Goal: Book appointment/travel/reservation

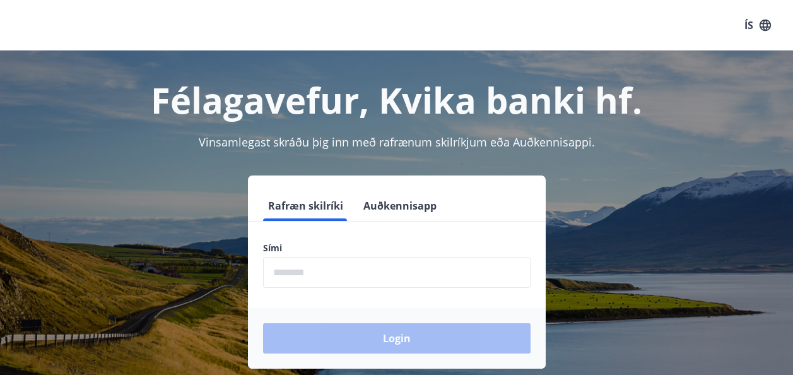
click at [373, 267] on input "phone" at bounding box center [396, 272] width 267 height 31
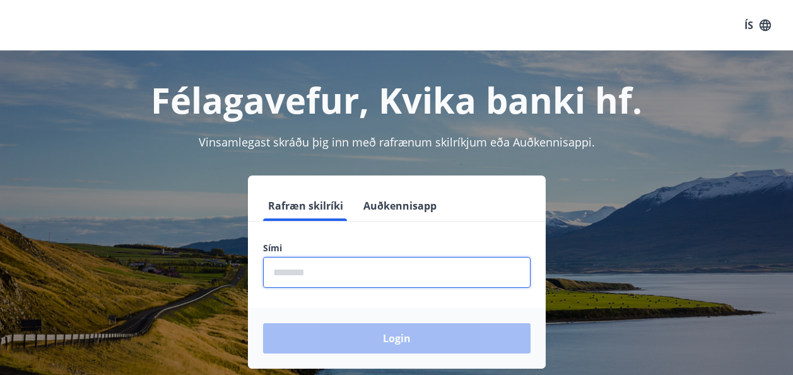
type input "********"
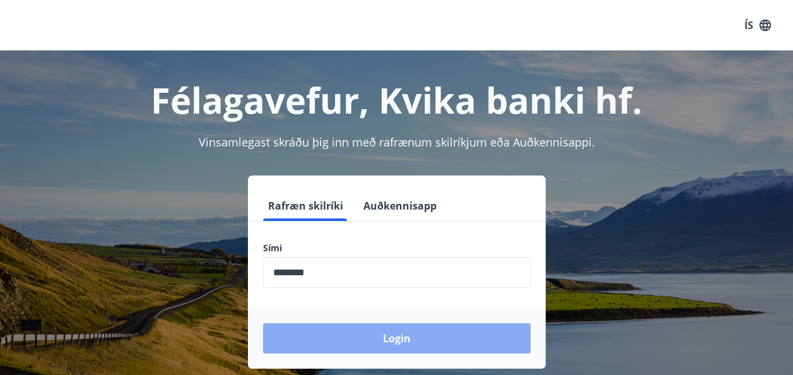
click at [374, 331] on button "Login" at bounding box center [396, 338] width 267 height 30
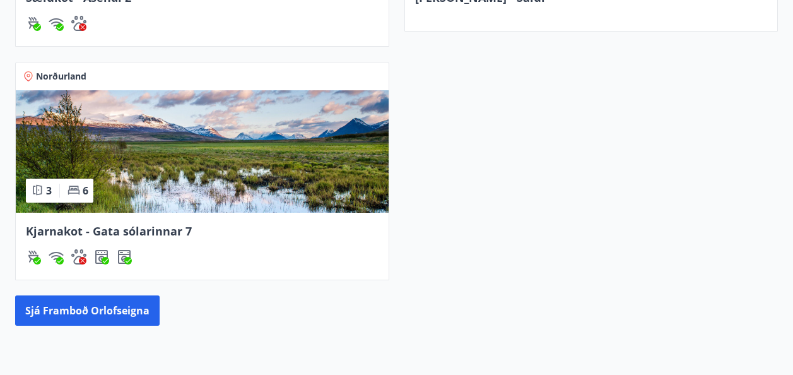
scroll to position [694, 0]
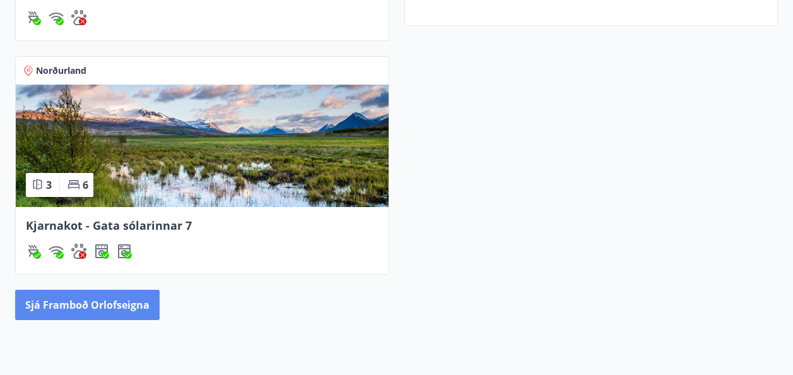
click at [112, 302] on button "Sjá framboð orlofseigna" at bounding box center [87, 305] width 144 height 30
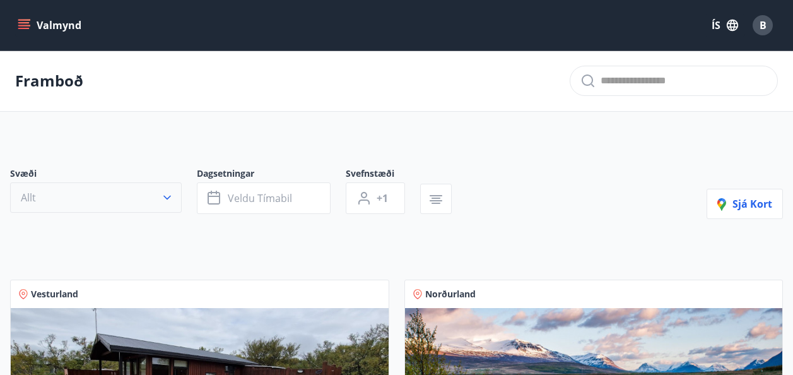
click at [158, 196] on button "Allt" at bounding box center [96, 197] width 172 height 30
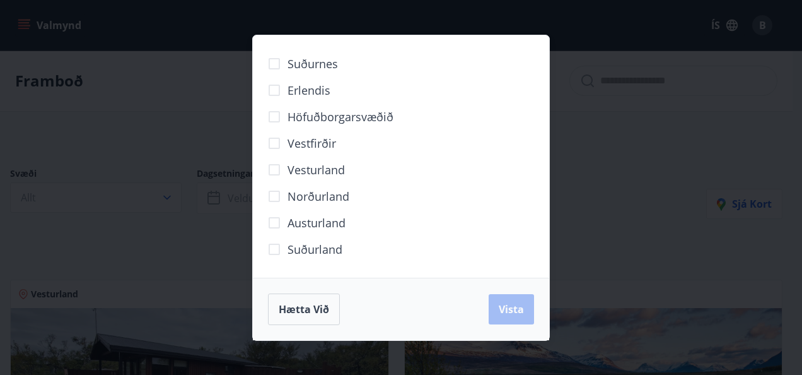
click at [331, 203] on span "Norðurland" at bounding box center [319, 196] width 62 height 16
click at [598, 165] on div "Suðurnes Erlendis Höfuðborgarsvæðið Vestfirðir Vesturland Norðurland Austurland…" at bounding box center [401, 187] width 802 height 375
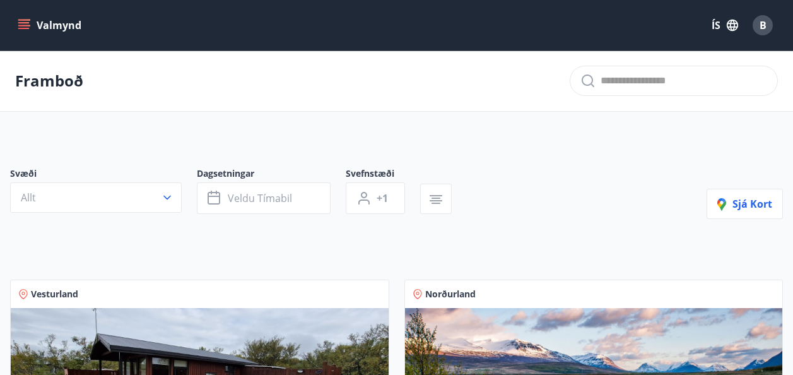
scroll to position [189, 0]
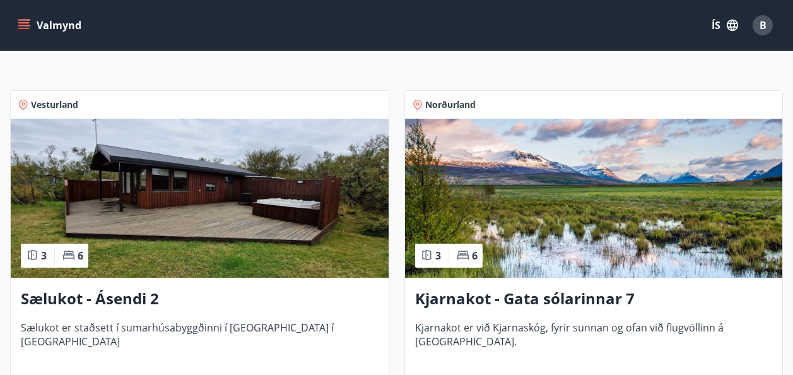
click at [444, 297] on h3 "Kjarnakot - Gata sólarinnar 7" at bounding box center [594, 299] width 358 height 23
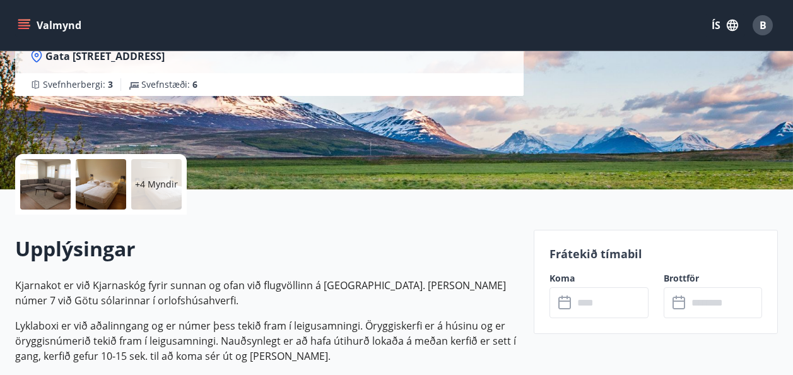
scroll to position [315, 0]
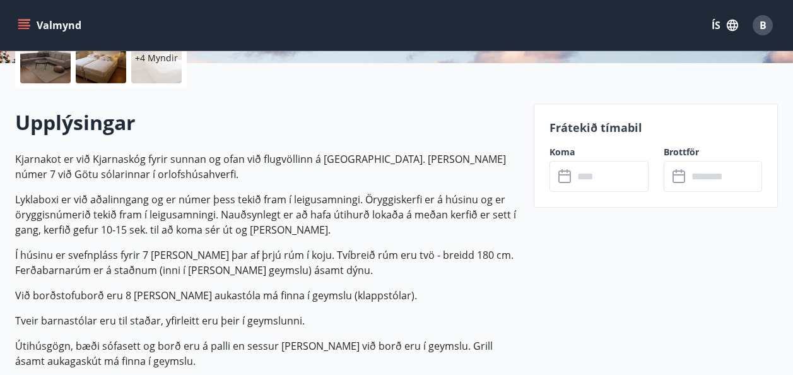
click at [570, 175] on icon at bounding box center [564, 174] width 13 height 1
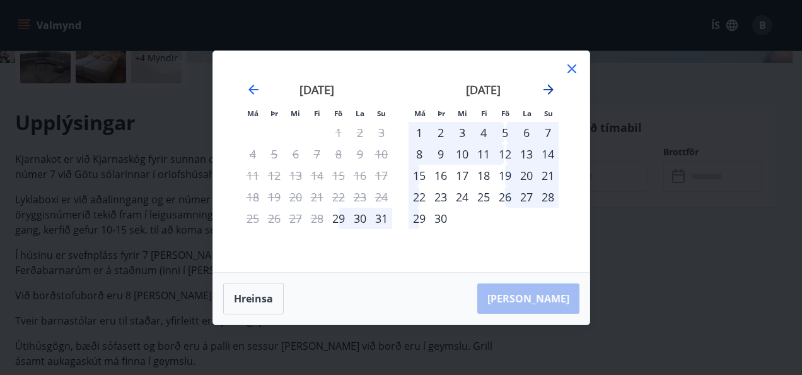
click at [546, 91] on icon "Move forward to switch to the next month." at bounding box center [548, 89] width 15 height 15
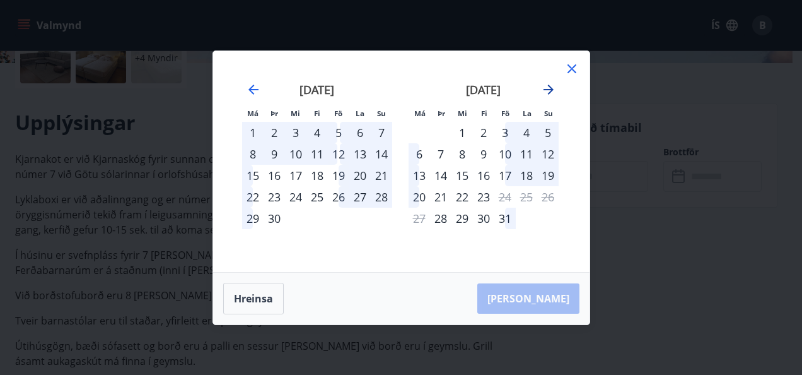
click at [546, 91] on icon "Move forward to switch to the next month." at bounding box center [548, 89] width 15 height 15
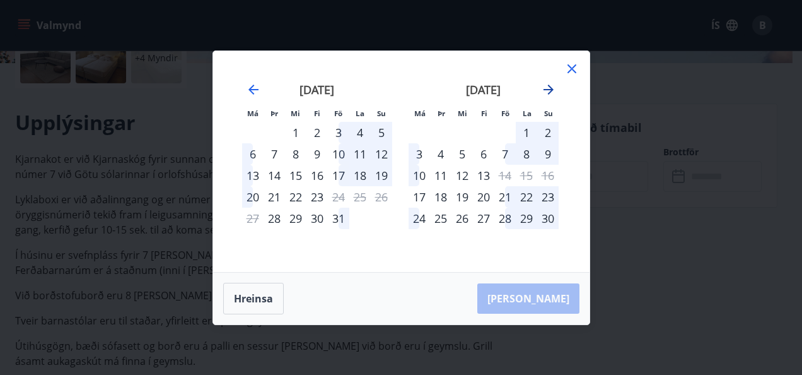
click at [546, 91] on icon "Move forward to switch to the next month." at bounding box center [548, 89] width 15 height 15
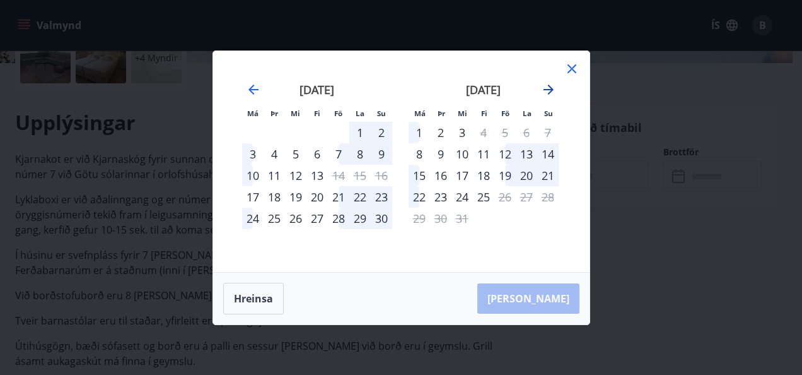
click at [546, 91] on icon "Move forward to switch to the next month." at bounding box center [548, 89] width 15 height 15
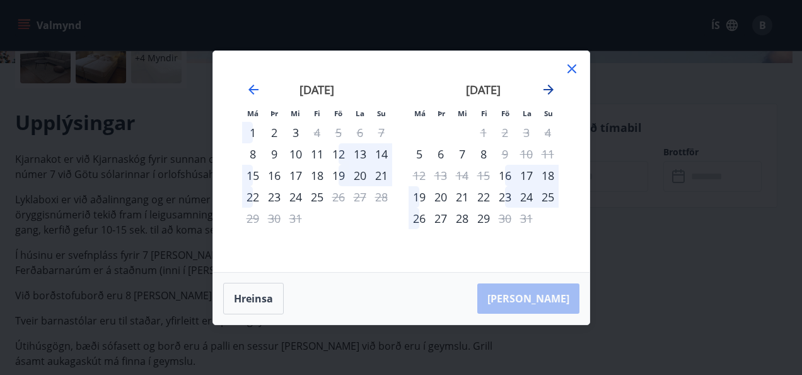
click at [546, 91] on icon "Move forward to switch to the next month." at bounding box center [548, 89] width 15 height 15
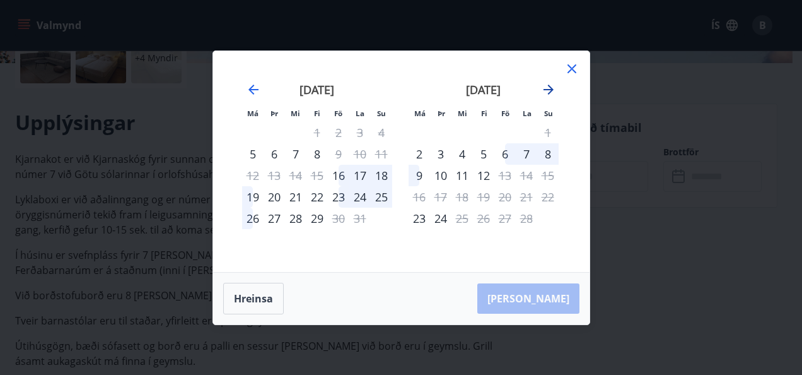
click at [546, 91] on icon "Move forward to switch to the next month." at bounding box center [548, 89] width 15 height 15
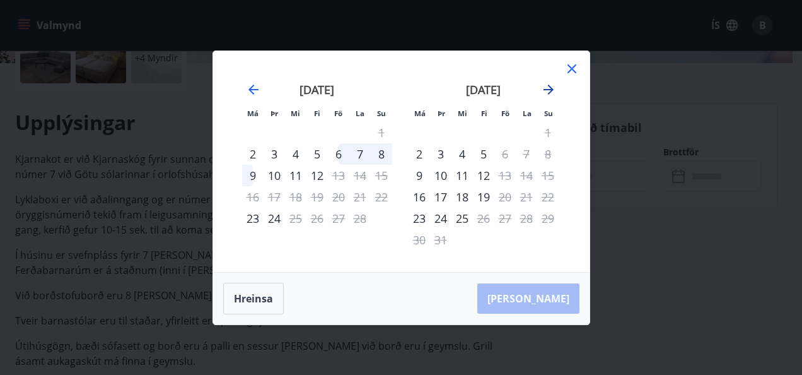
click at [548, 95] on icon "Move forward to switch to the next month." at bounding box center [548, 89] width 15 height 15
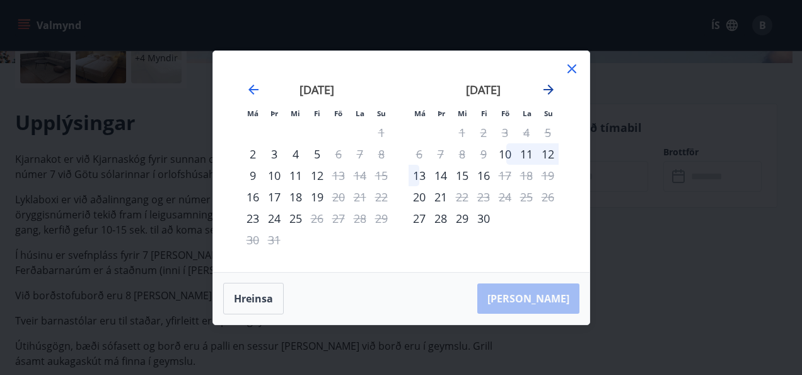
click at [548, 95] on icon "Move forward to switch to the next month." at bounding box center [548, 89] width 15 height 15
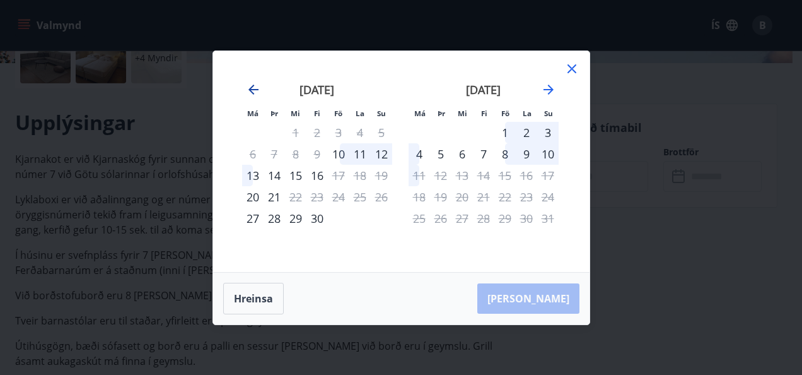
click at [251, 91] on icon "Move backward to switch to the previous month." at bounding box center [254, 90] width 10 height 10
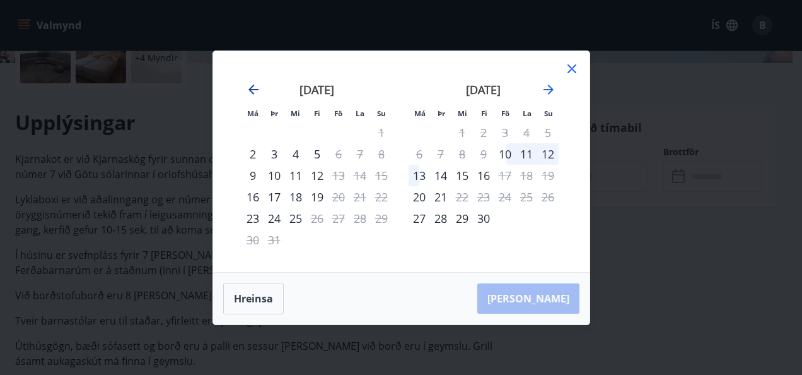
click at [251, 91] on icon "Move backward to switch to the previous month." at bounding box center [254, 90] width 10 height 10
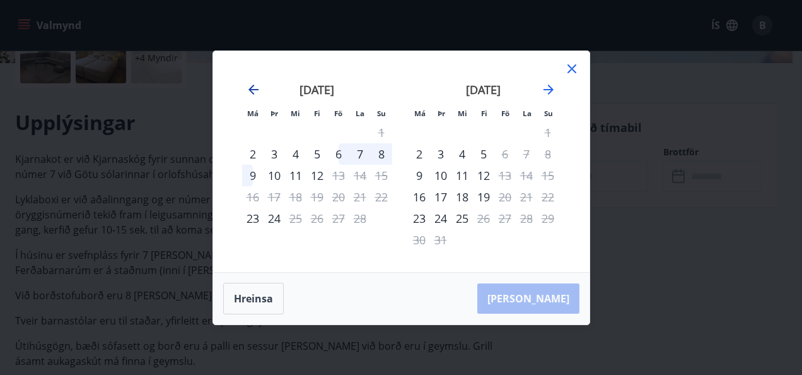
click at [255, 82] on icon "Move backward to switch to the previous month." at bounding box center [253, 89] width 15 height 15
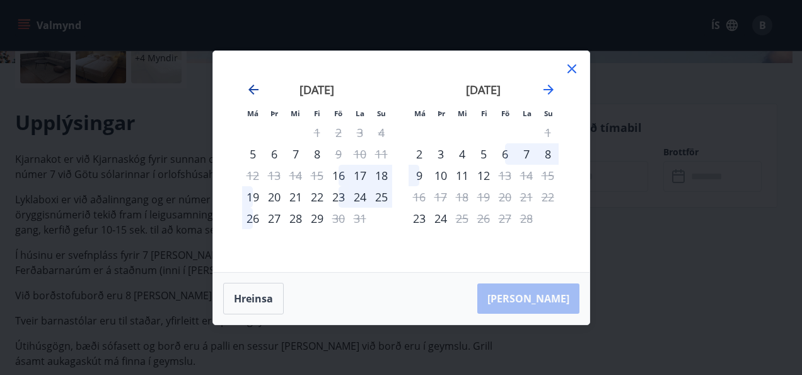
click at [256, 90] on icon "Move backward to switch to the previous month." at bounding box center [253, 89] width 15 height 15
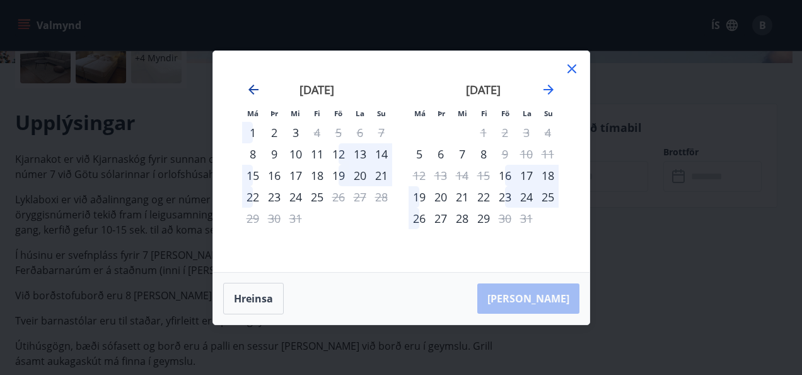
click at [256, 85] on icon "Move backward to switch to the previous month." at bounding box center [253, 89] width 15 height 15
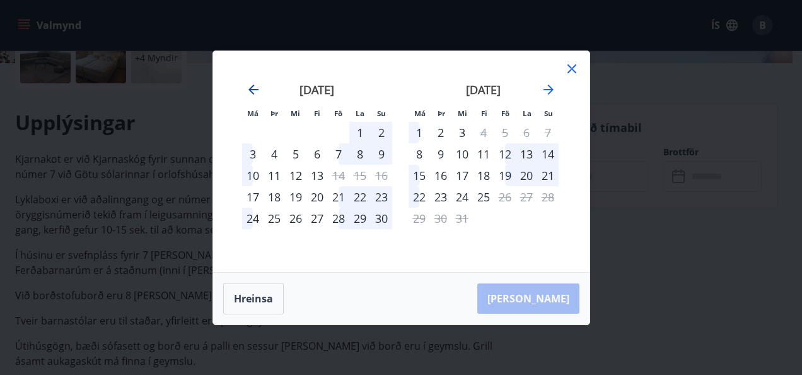
click at [256, 85] on icon "Move backward to switch to the previous month." at bounding box center [253, 89] width 15 height 15
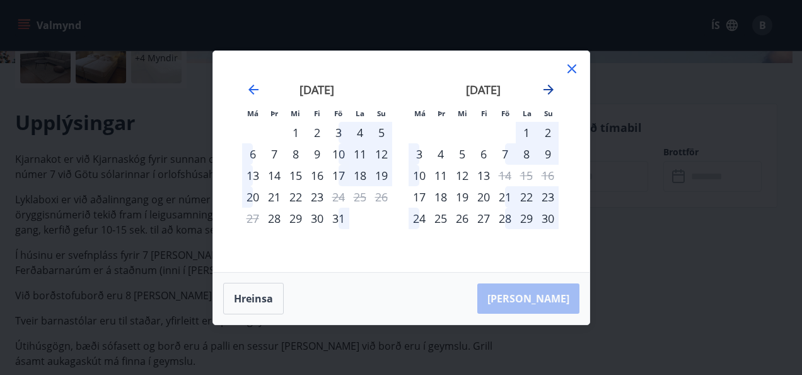
click at [548, 90] on icon "Move forward to switch to the next month." at bounding box center [549, 90] width 10 height 10
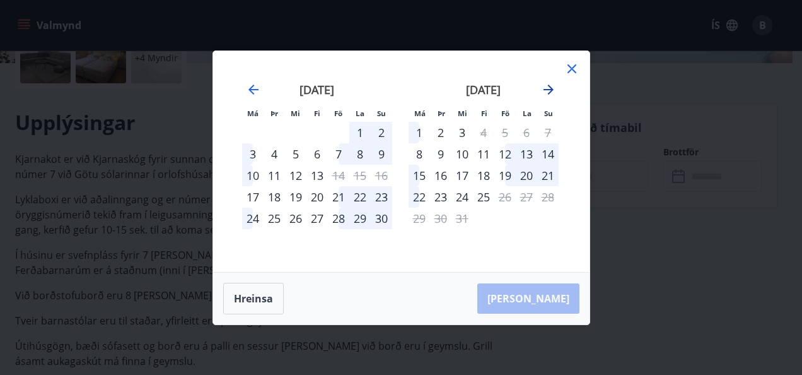
click at [548, 90] on icon "Move forward to switch to the next month." at bounding box center [549, 90] width 10 height 10
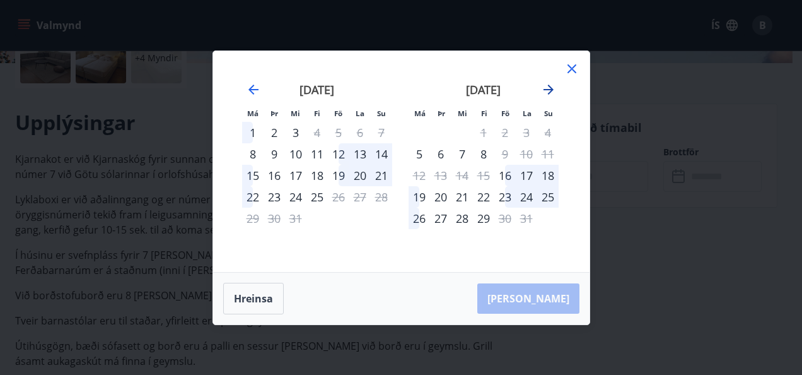
click at [548, 90] on icon "Move forward to switch to the next month." at bounding box center [549, 90] width 10 height 10
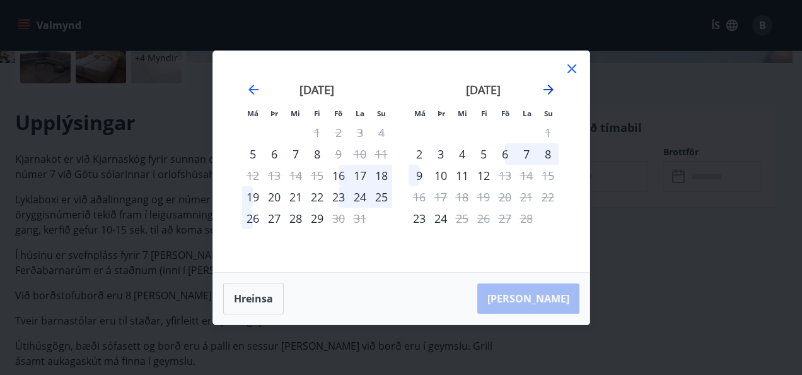
click at [548, 90] on icon "Move forward to switch to the next month." at bounding box center [549, 90] width 10 height 10
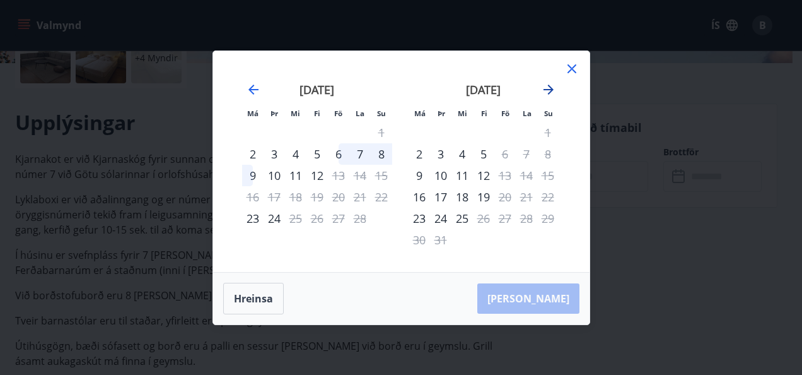
click at [554, 84] on icon "Move forward to switch to the next month." at bounding box center [548, 89] width 15 height 15
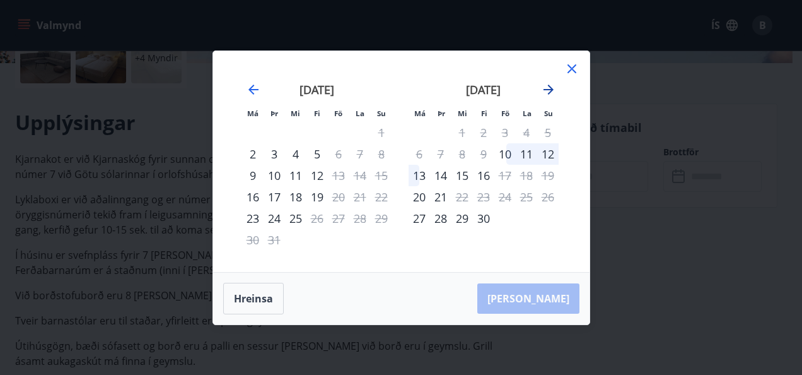
click at [551, 87] on icon "Move forward to switch to the next month." at bounding box center [549, 90] width 10 height 10
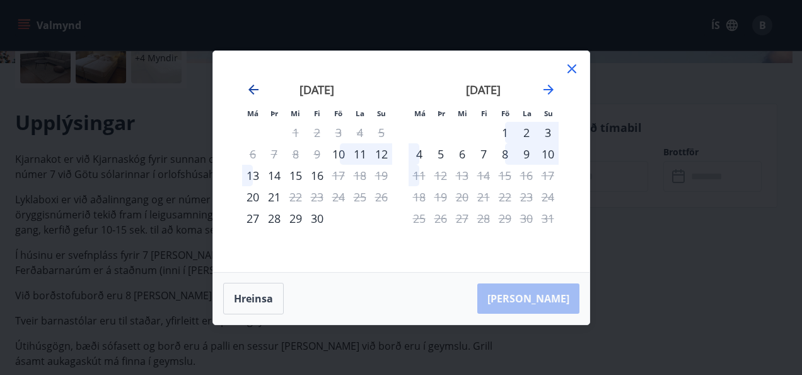
click at [259, 88] on icon "Move backward to switch to the previous month." at bounding box center [253, 89] width 15 height 15
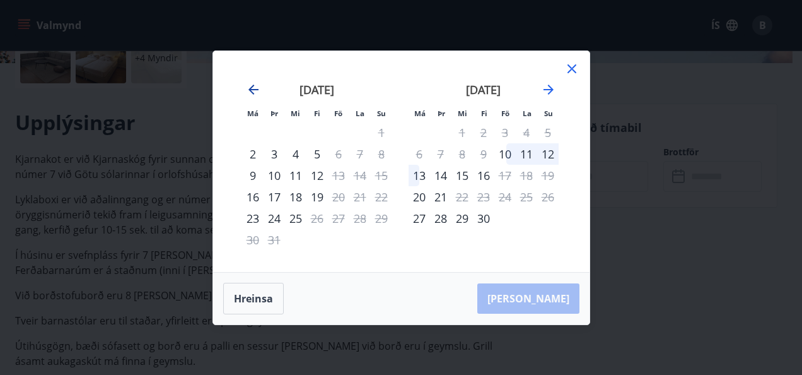
click at [259, 88] on icon "Move backward to switch to the previous month." at bounding box center [253, 89] width 15 height 15
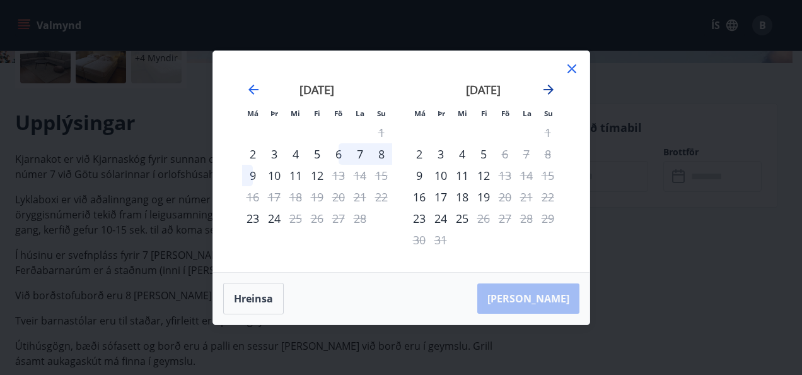
click at [550, 85] on icon "Move forward to switch to the next month." at bounding box center [548, 89] width 15 height 15
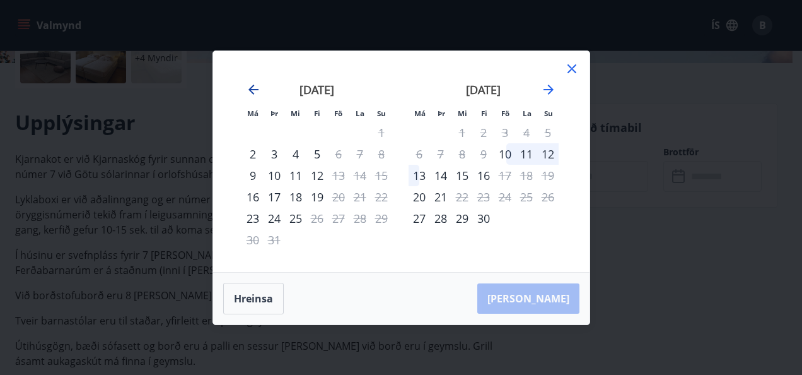
click at [256, 90] on icon "Move backward to switch to the previous month." at bounding box center [253, 89] width 15 height 15
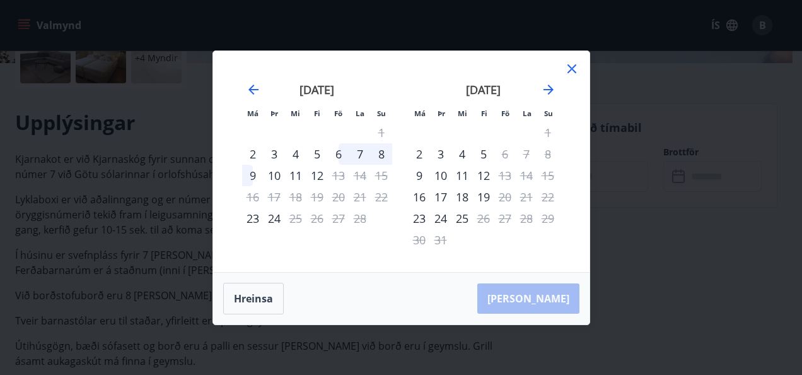
click at [575, 73] on icon at bounding box center [572, 68] width 9 height 9
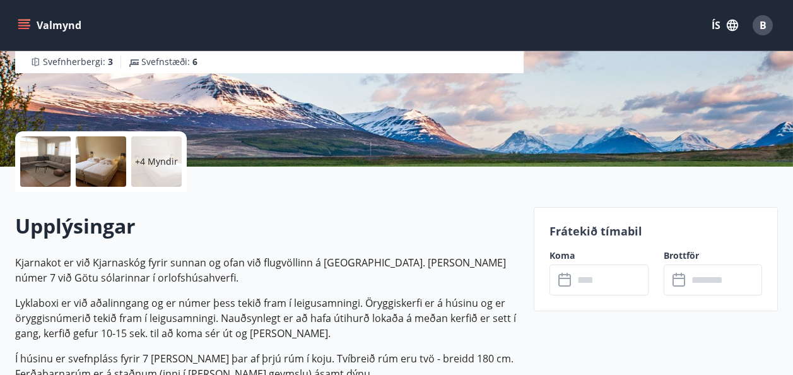
scroll to position [252, 0]
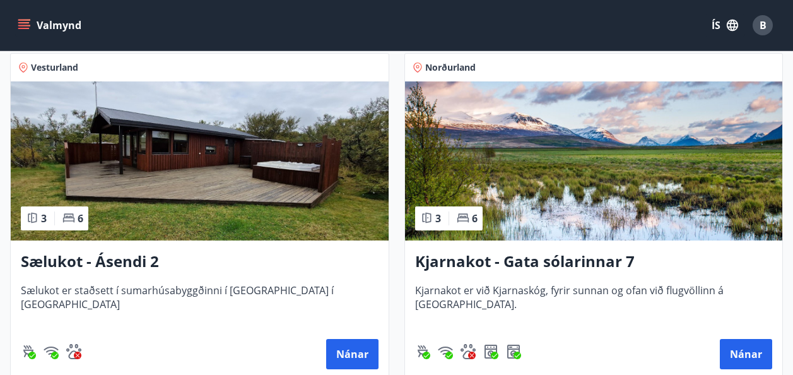
scroll to position [252, 0]
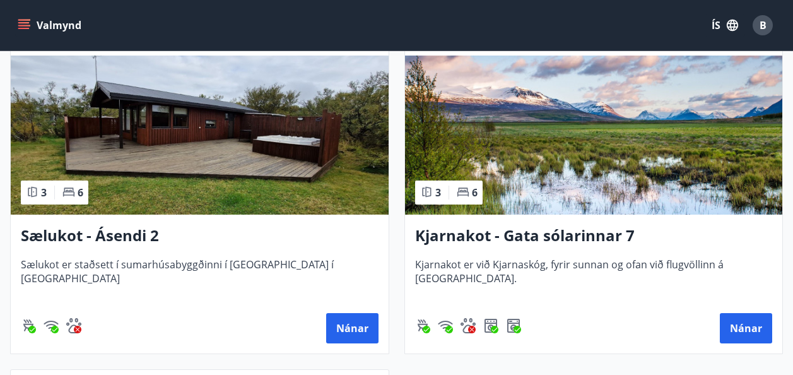
click at [116, 237] on h3 "Sælukot - Ásendi 2" at bounding box center [200, 236] width 358 height 23
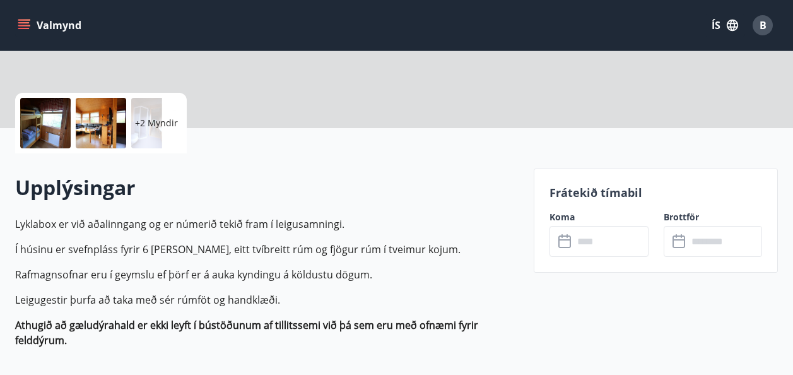
scroll to position [252, 0]
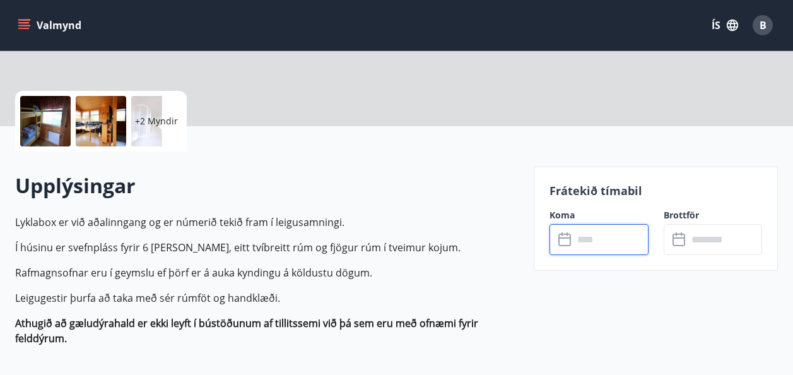
click at [599, 238] on input "text" at bounding box center [610, 239] width 75 height 31
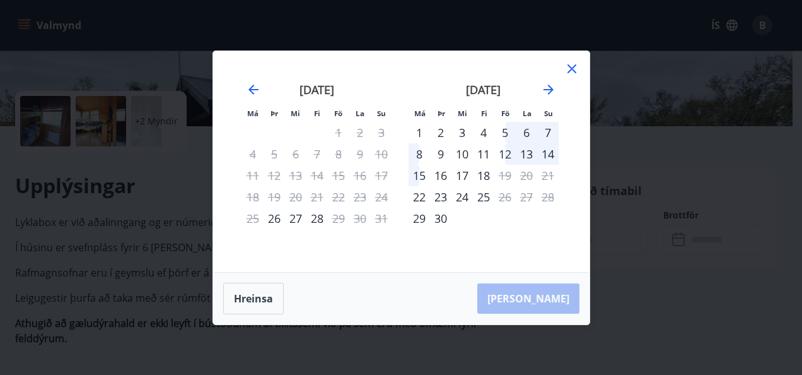
click at [575, 72] on icon at bounding box center [572, 68] width 9 height 9
